Goal: Obtain resource: Download file/media

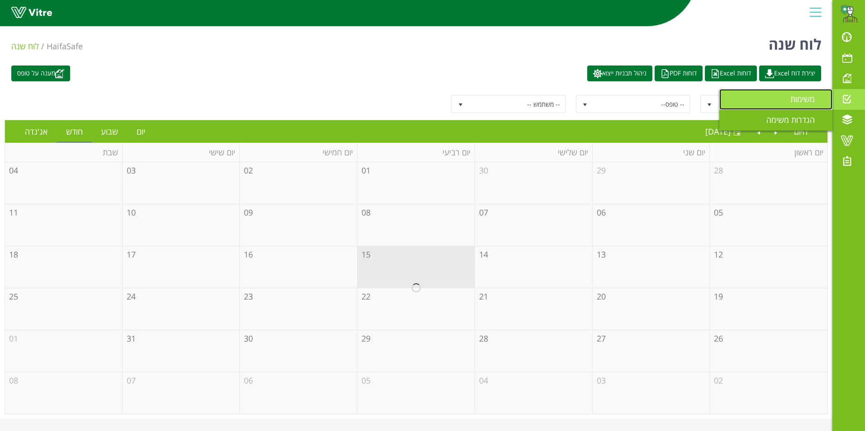
click at [816, 99] on span "משימות" at bounding box center [807, 99] width 35 height 11
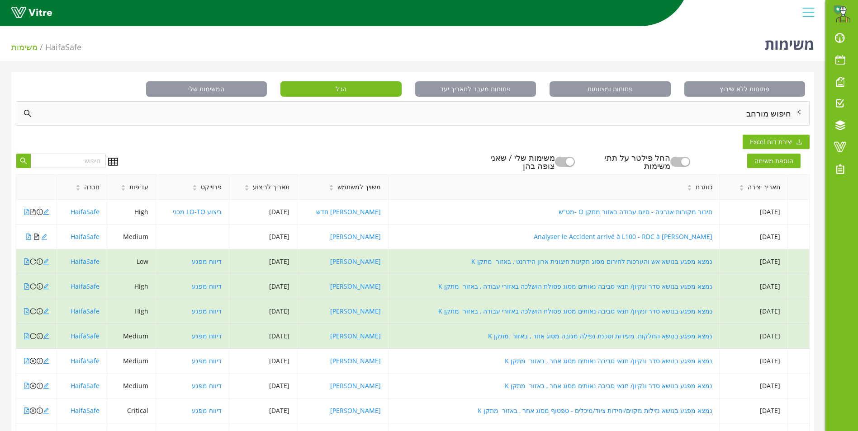
click at [773, 118] on div "חיפוש מורחב" at bounding box center [412, 114] width 793 height 24
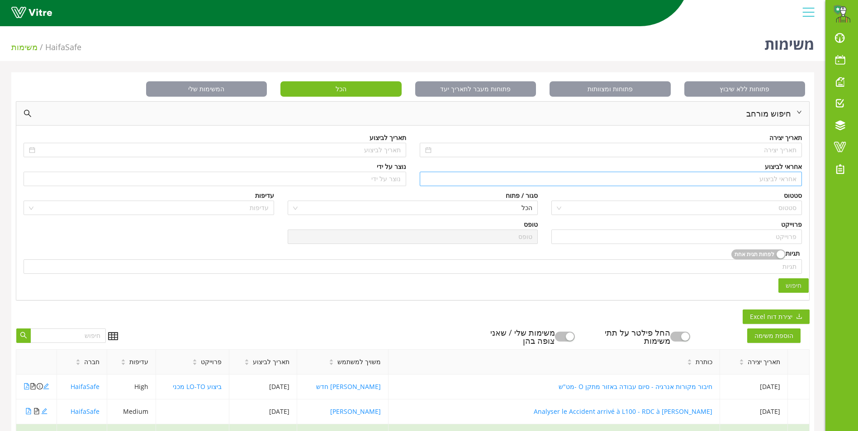
click at [769, 182] on input "search" at bounding box center [611, 179] width 372 height 14
type input "t"
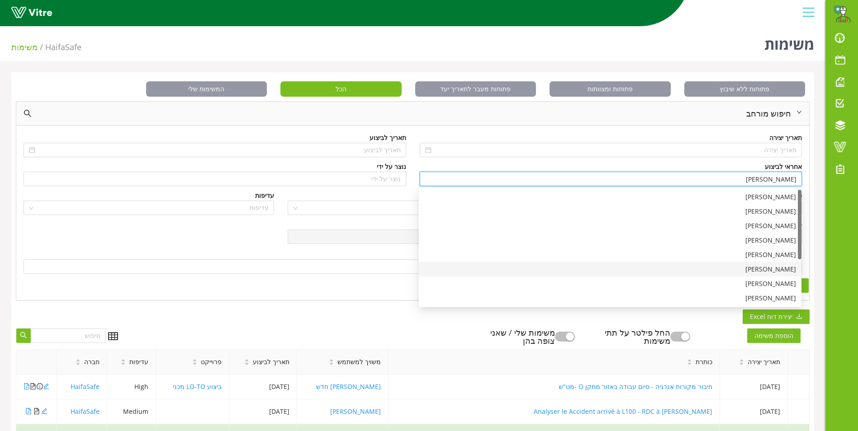
scroll to position [83, 0]
click at [758, 297] on div "[PERSON_NAME]" at bounding box center [610, 302] width 372 height 10
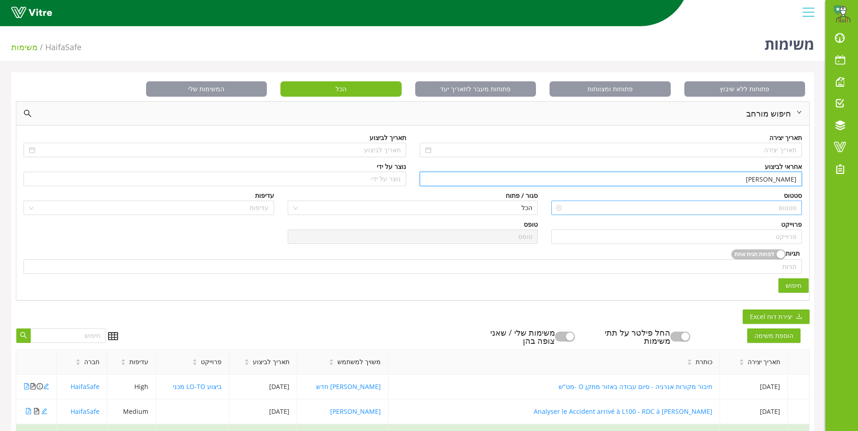
type input "[PERSON_NAME]"
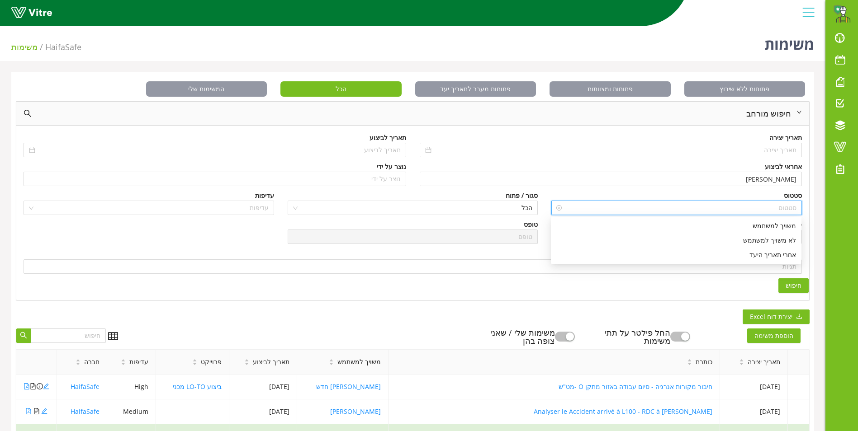
click at [748, 205] on input "search" at bounding box center [679, 208] width 233 height 14
click at [810, 208] on div "פתוחות ללא שיבוץ פתוחות ומצוותות פתוחות מעבר לתאריך יעד הכל המשימות שלי חיפוש מ…" at bounding box center [412, 369] width 803 height 594
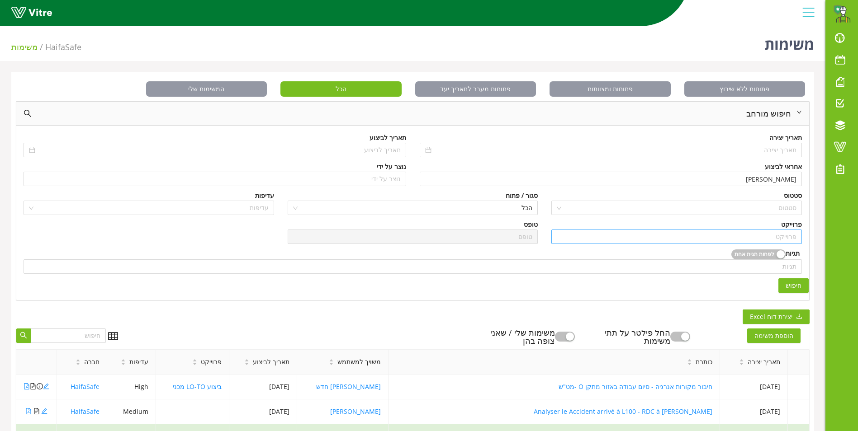
click at [777, 239] on input "search" at bounding box center [677, 237] width 240 height 14
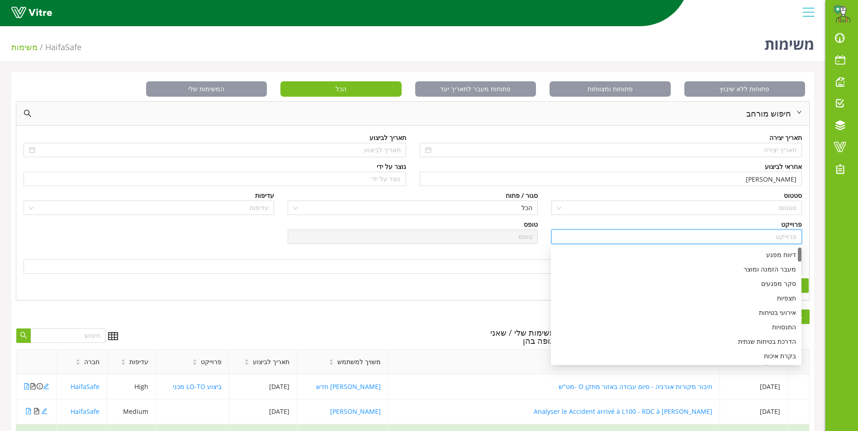
click at [811, 225] on div "פתוחות ללא שיבוץ פתוחות ומצוותות פתוחות מעבר לתאריך יעד הכל המשימות שלי חיפוש מ…" at bounding box center [412, 369] width 803 height 594
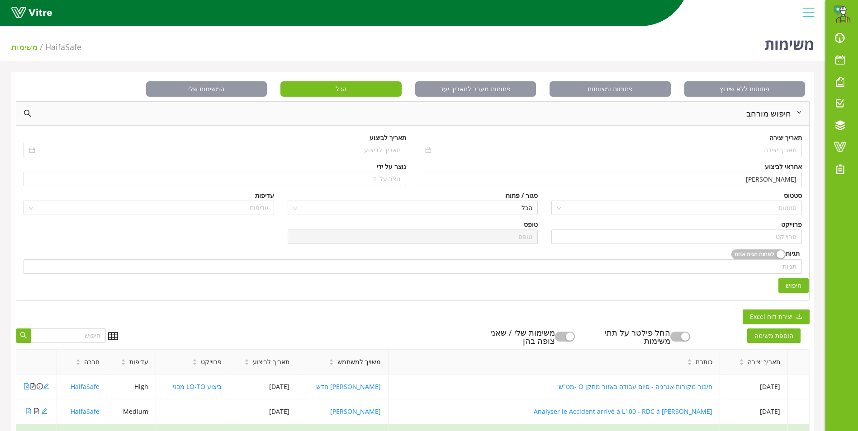
click at [800, 281] on span "חיפוש" at bounding box center [794, 286] width 16 height 10
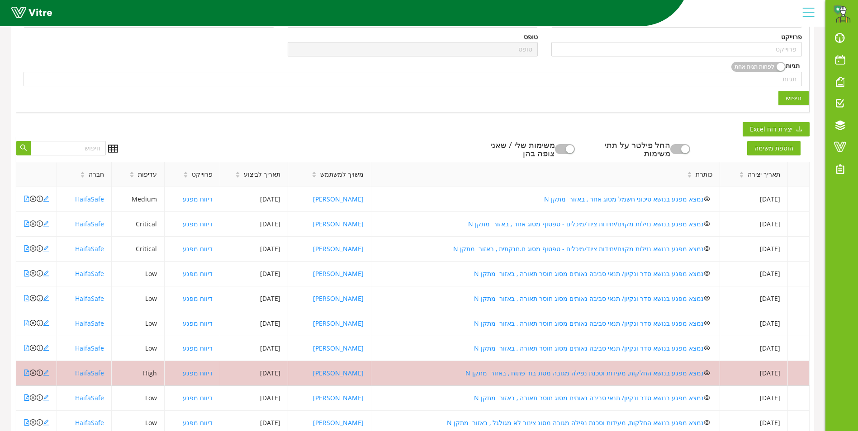
scroll to position [226, 0]
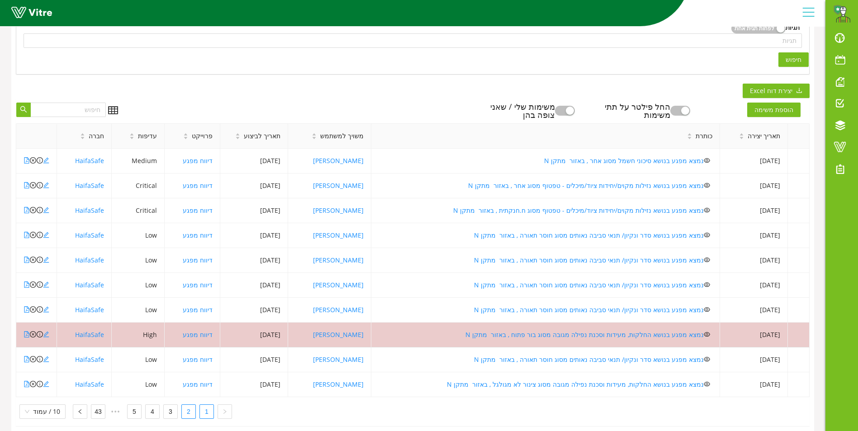
click at [184, 414] on link "2" at bounding box center [189, 412] width 14 height 14
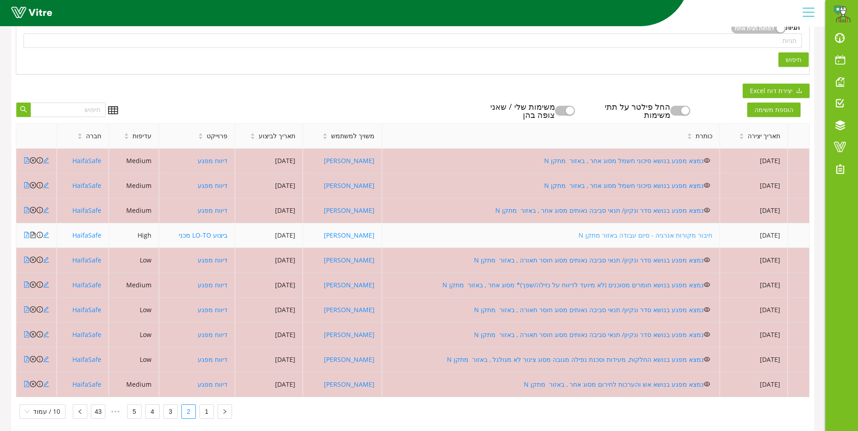
click at [659, 237] on link "חיבור מקורות אנרגיה - סיום עבודה באזור מתקן N" at bounding box center [645, 235] width 134 height 9
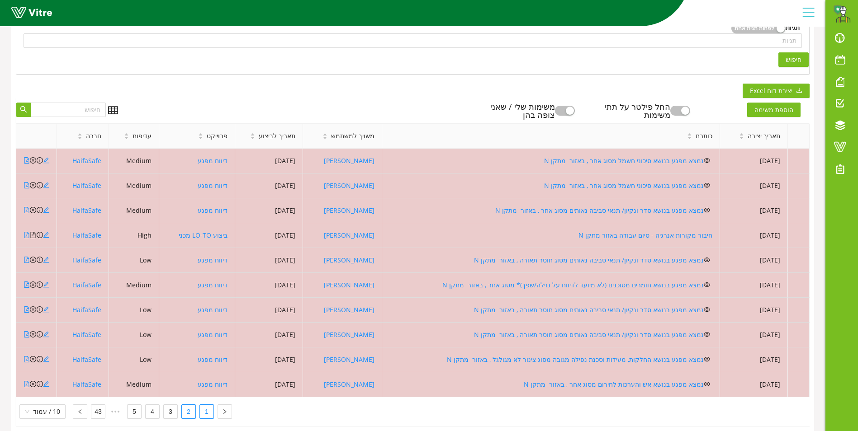
click at [207, 407] on link "1" at bounding box center [207, 412] width 14 height 14
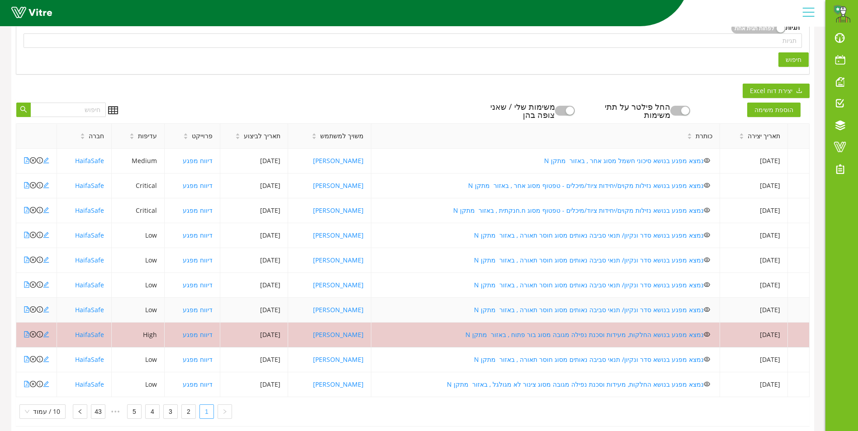
scroll to position [242, 0]
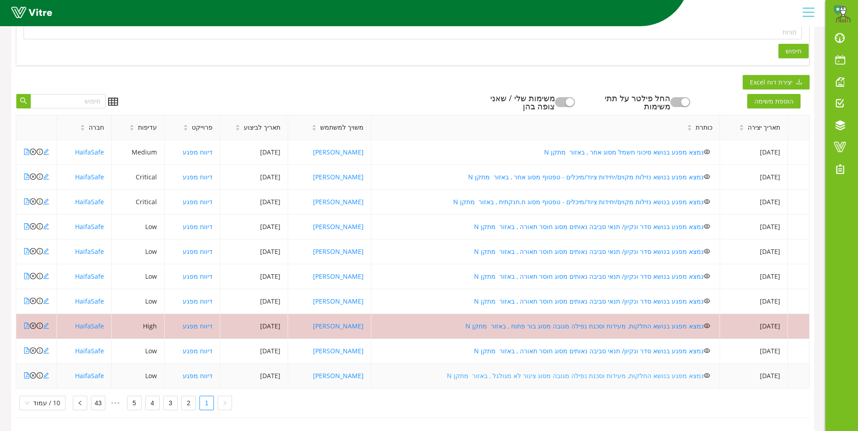
click at [562, 372] on link "נמצא מפגע בנושא החלקות, מעידות וסכנת נפילה מגובה מסוג צינור לא מגולגל , באזור מ…" at bounding box center [575, 376] width 257 height 9
click at [614, 347] on link "נמצא מפגע בנושא סדר ונקיון/ תנאי סביבה נאותים מסוג חוסר תאורה , באזור מתקן N" at bounding box center [589, 351] width 230 height 9
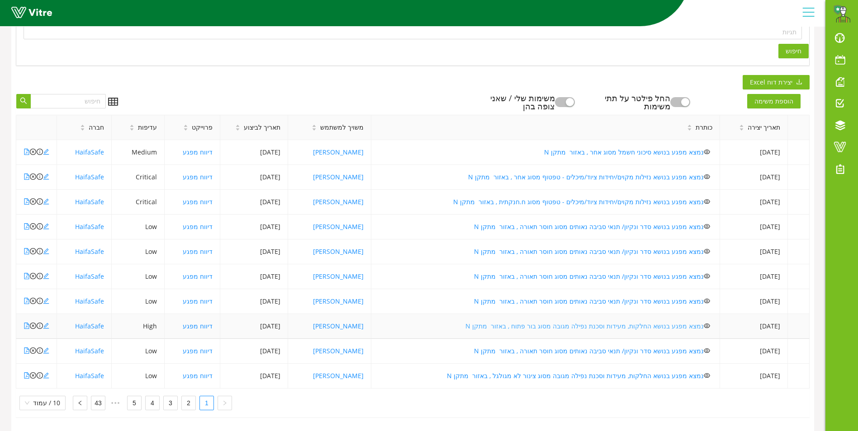
click at [658, 322] on link "נמצא מפגע בנושא החלקות, מעידות וסכנת נפילה מגובה מסוג בור פתוח , באזור מתקן N" at bounding box center [584, 326] width 238 height 9
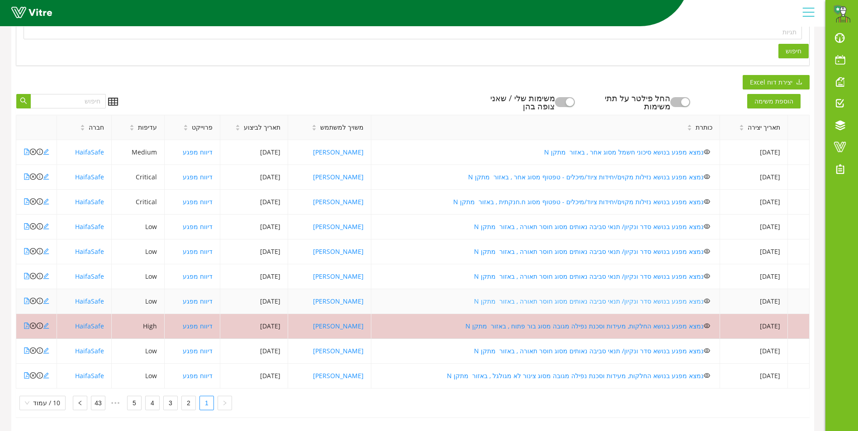
click at [617, 297] on link "נמצא מפגע בנושא סדר ונקיון/ תנאי סביבה נאותים מסוג חוסר תאורה , באזור מתקן N" at bounding box center [589, 301] width 230 height 9
click at [668, 272] on link "נמצא מפגע בנושא סדר ונקיון/ תנאי סביבה נאותים מסוג חוסר תאורה , באזור מתקן N" at bounding box center [589, 276] width 230 height 9
click at [660, 247] on link "נמצא מפגע בנושא סדר ונקיון/ תנאי סביבה נאותים מסוג חוסר תאורה , באזור מתקן N" at bounding box center [589, 251] width 230 height 9
click at [632, 223] on link "נמצא מפגע בנושא סדר ונקיון/ תנאי סביבה נאותים מסוג חוסר תאורה , באזור מתקן N" at bounding box center [589, 227] width 230 height 9
click at [602, 198] on link "נמצא מפגע בנושא נזילות מקוים/יחידות ציוד/מיכלים - טפטוף מסוג ח.חנקתית , באזור מ…" at bounding box center [578, 202] width 251 height 9
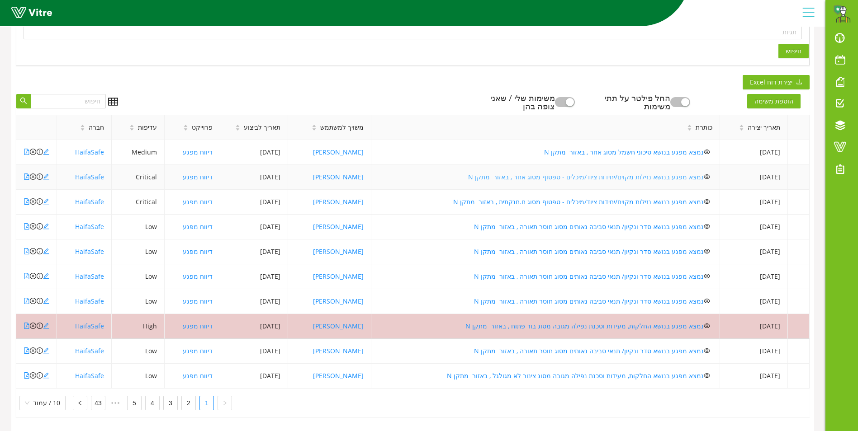
click at [631, 173] on link "נמצא מפגע בנושא נזילות מקוים/יחידות ציוד/מיכלים - טפטוף מסוג אחר , באזור מתקן N" at bounding box center [586, 177] width 236 height 9
click at [616, 148] on link "נמצא מפגע בנושא סיכוני חשמל מסוג אחר , באזור מתקן N" at bounding box center [624, 152] width 160 height 9
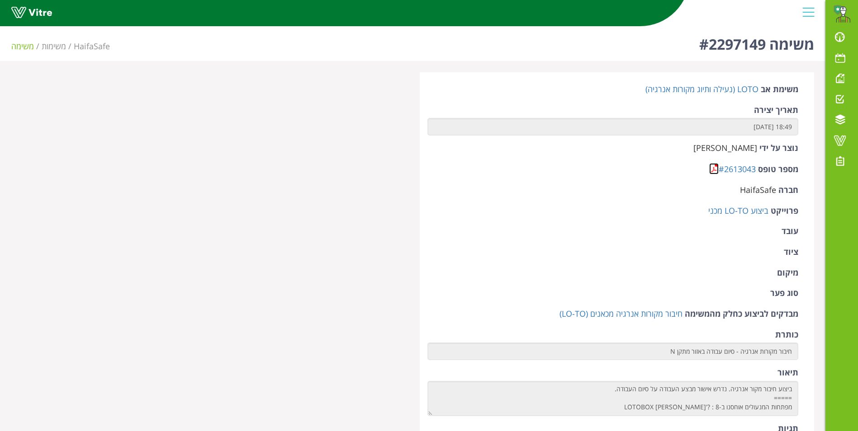
click at [712, 167] on link at bounding box center [713, 168] width 9 height 11
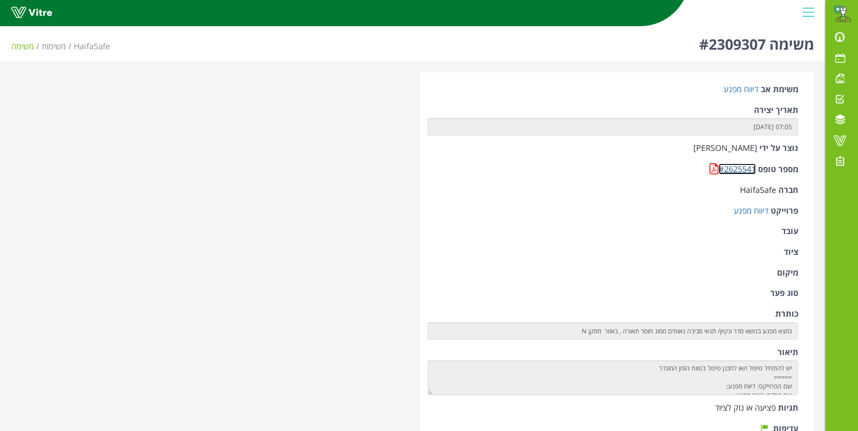
click at [725, 167] on link "#2625541" at bounding box center [737, 169] width 37 height 11
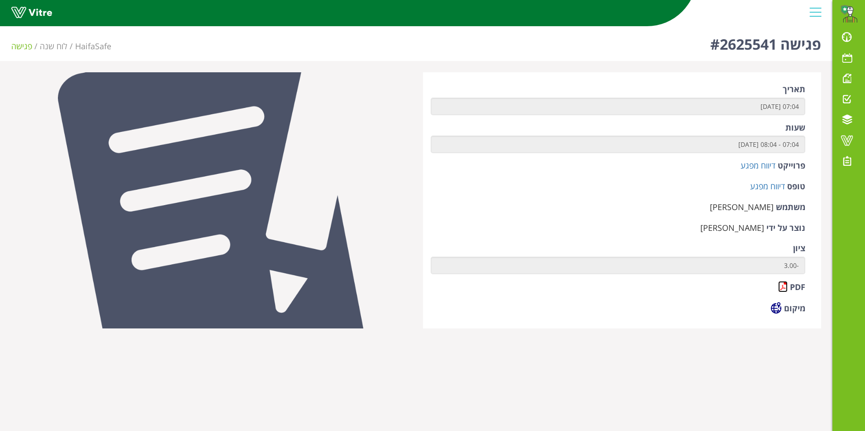
click at [782, 287] on link at bounding box center [782, 286] width 9 height 11
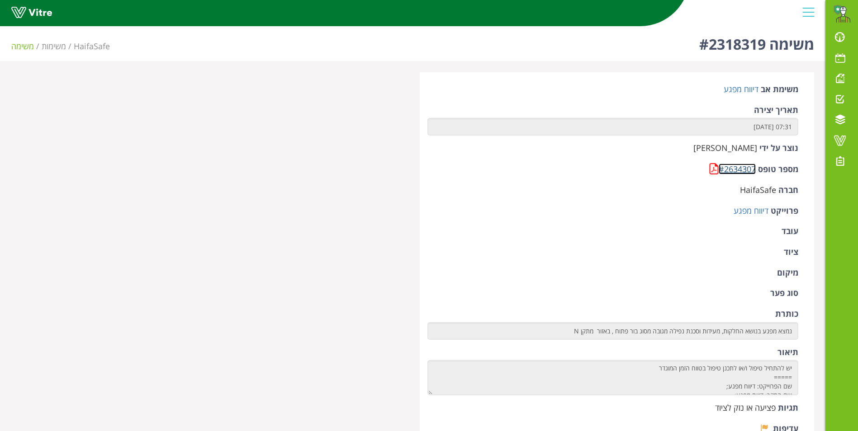
click at [722, 166] on link "#2634307" at bounding box center [737, 169] width 37 height 11
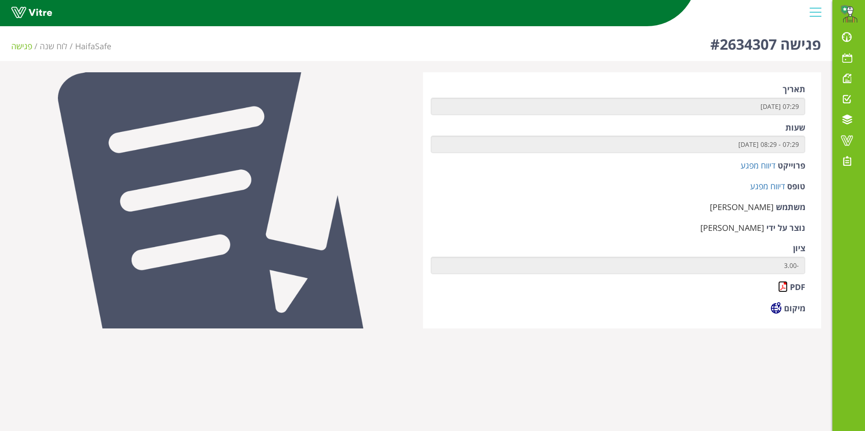
click at [780, 287] on link at bounding box center [782, 286] width 9 height 11
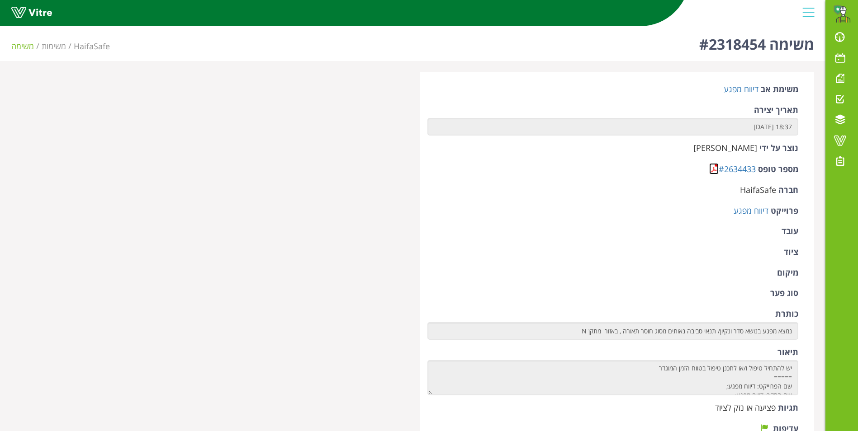
click at [710, 166] on link at bounding box center [713, 168] width 9 height 11
click at [710, 169] on link at bounding box center [713, 168] width 9 height 11
click at [711, 172] on link at bounding box center [713, 168] width 9 height 11
click at [709, 169] on link at bounding box center [713, 168] width 9 height 11
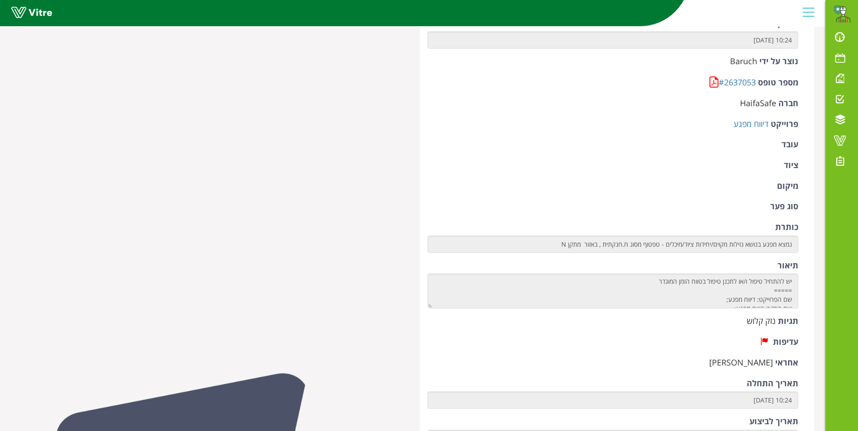
scroll to position [90, 0]
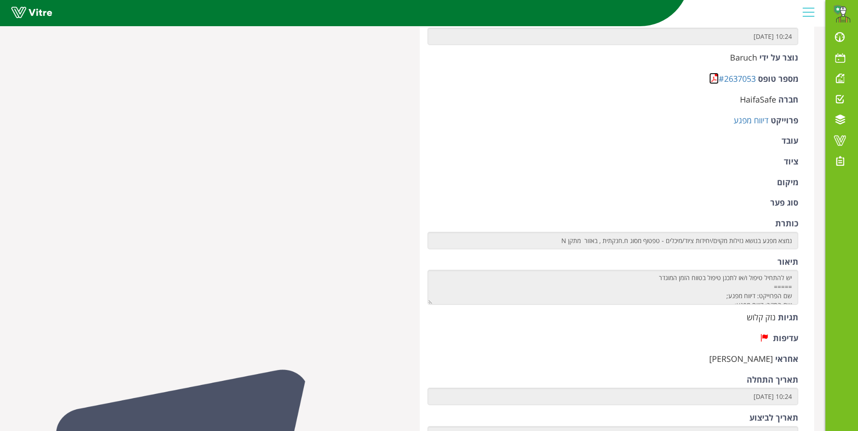
click at [712, 79] on link at bounding box center [713, 78] width 9 height 11
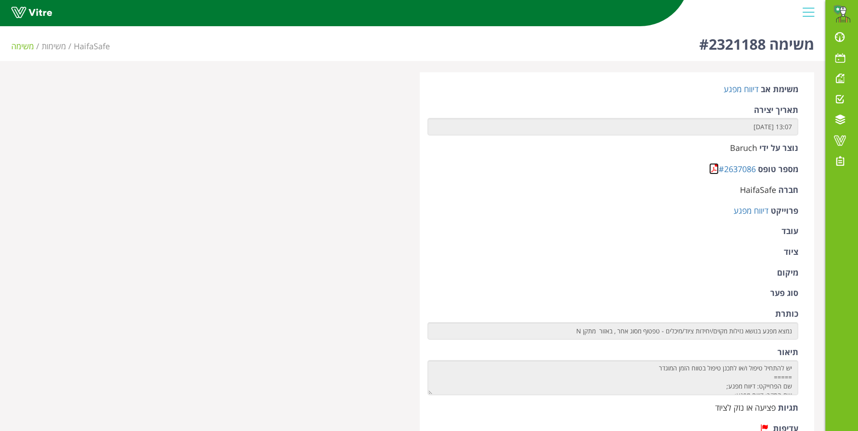
click at [711, 167] on link at bounding box center [713, 168] width 9 height 11
click at [711, 166] on link at bounding box center [713, 168] width 9 height 11
